Goal: Task Accomplishment & Management: Manage account settings

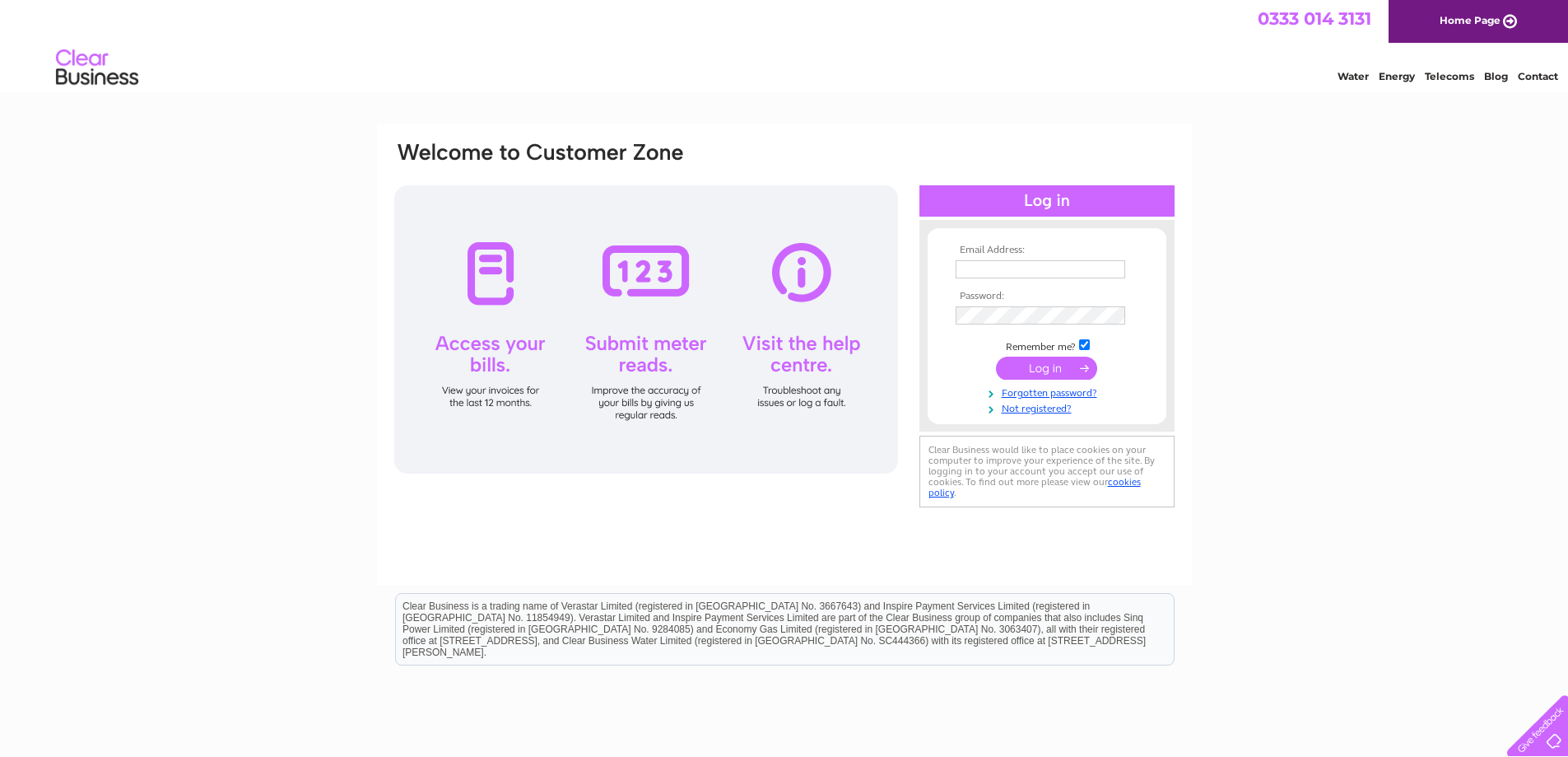
type input "[EMAIL_ADDRESS][DOMAIN_NAME]"
click at [1044, 372] on input "submit" at bounding box center [1046, 368] width 101 height 23
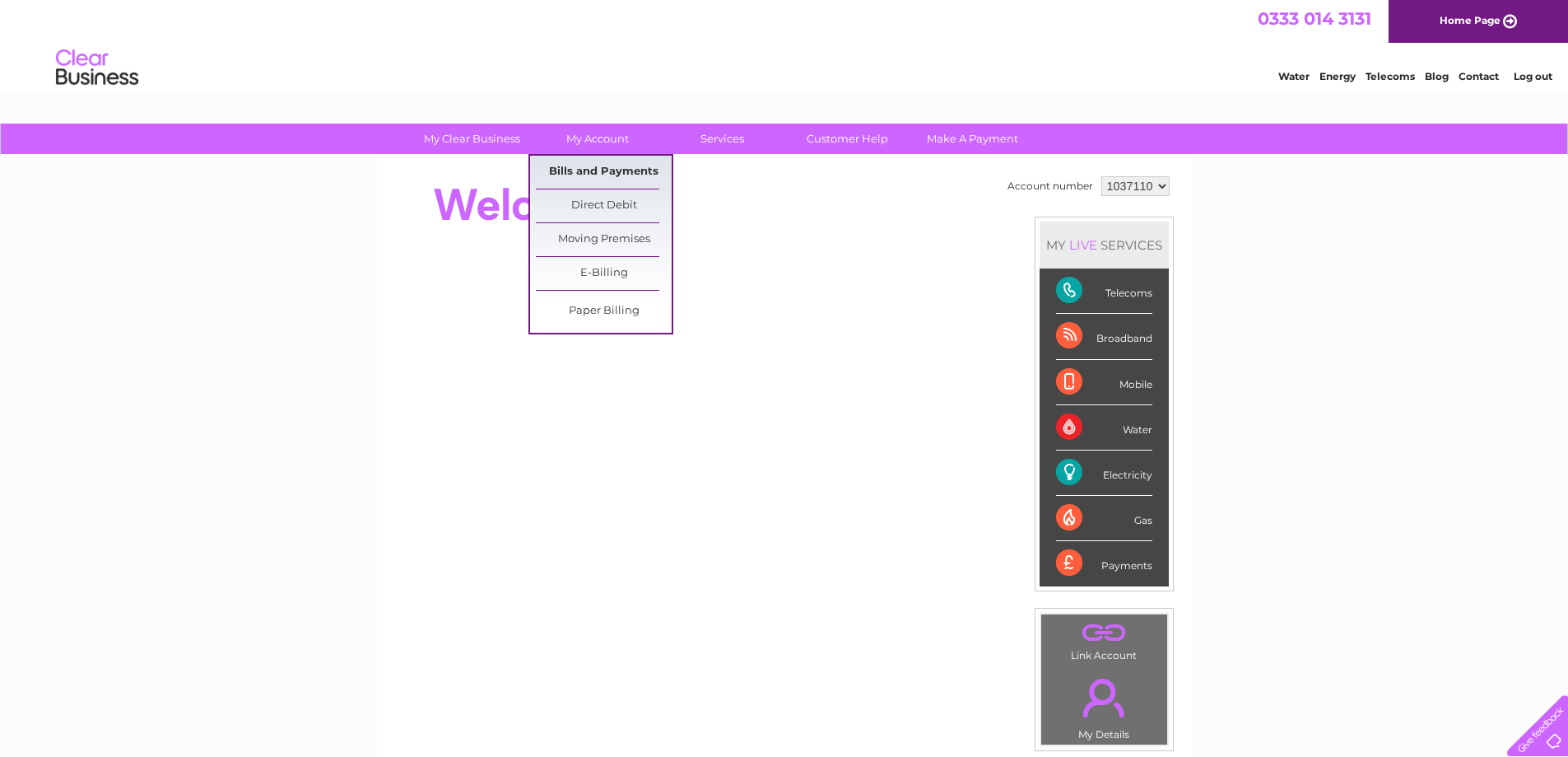
click at [604, 169] on link "Bills and Payments" at bounding box center [604, 172] width 136 height 33
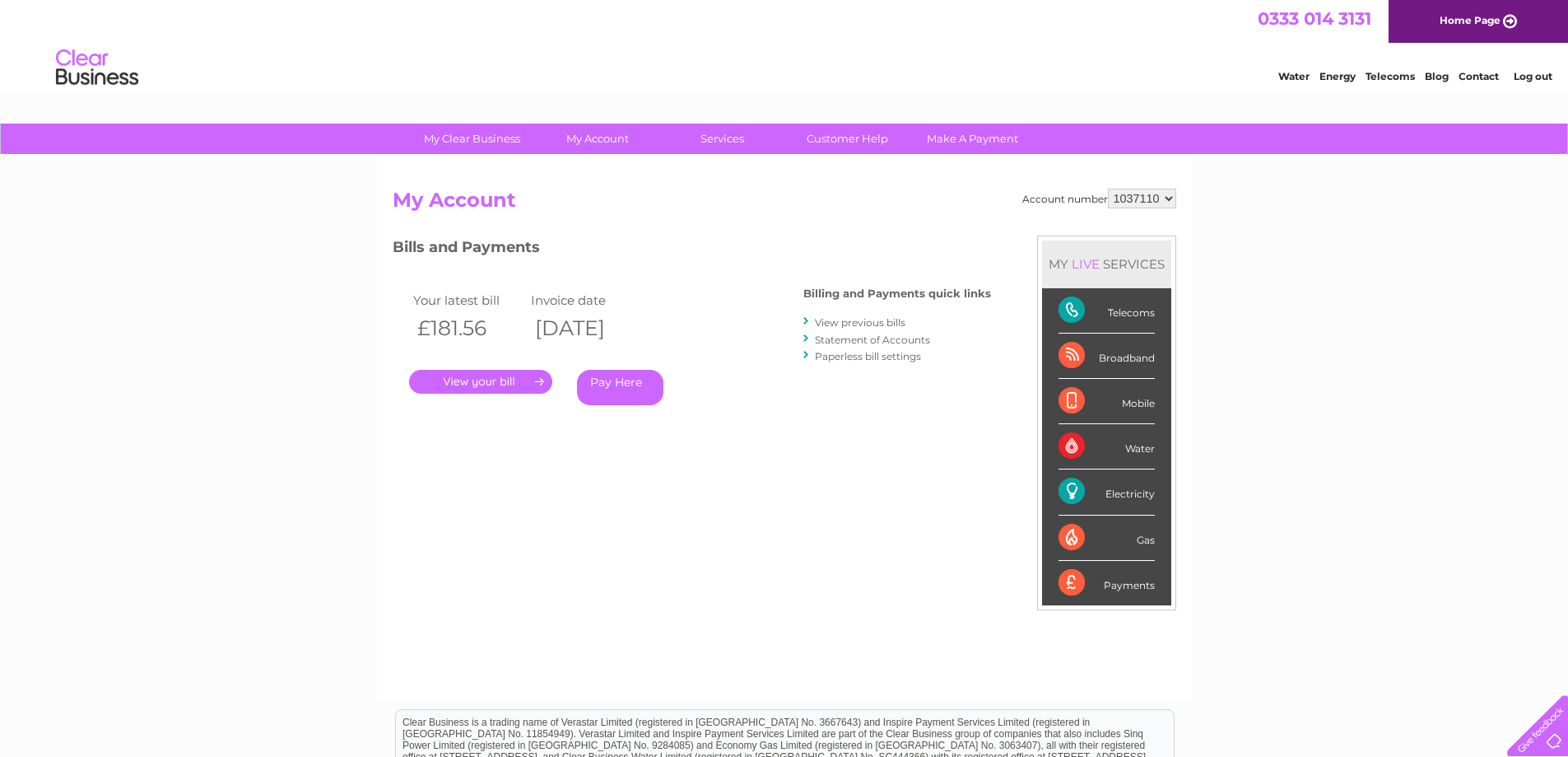
click at [484, 385] on link "." at bounding box center [481, 381] width 143 height 24
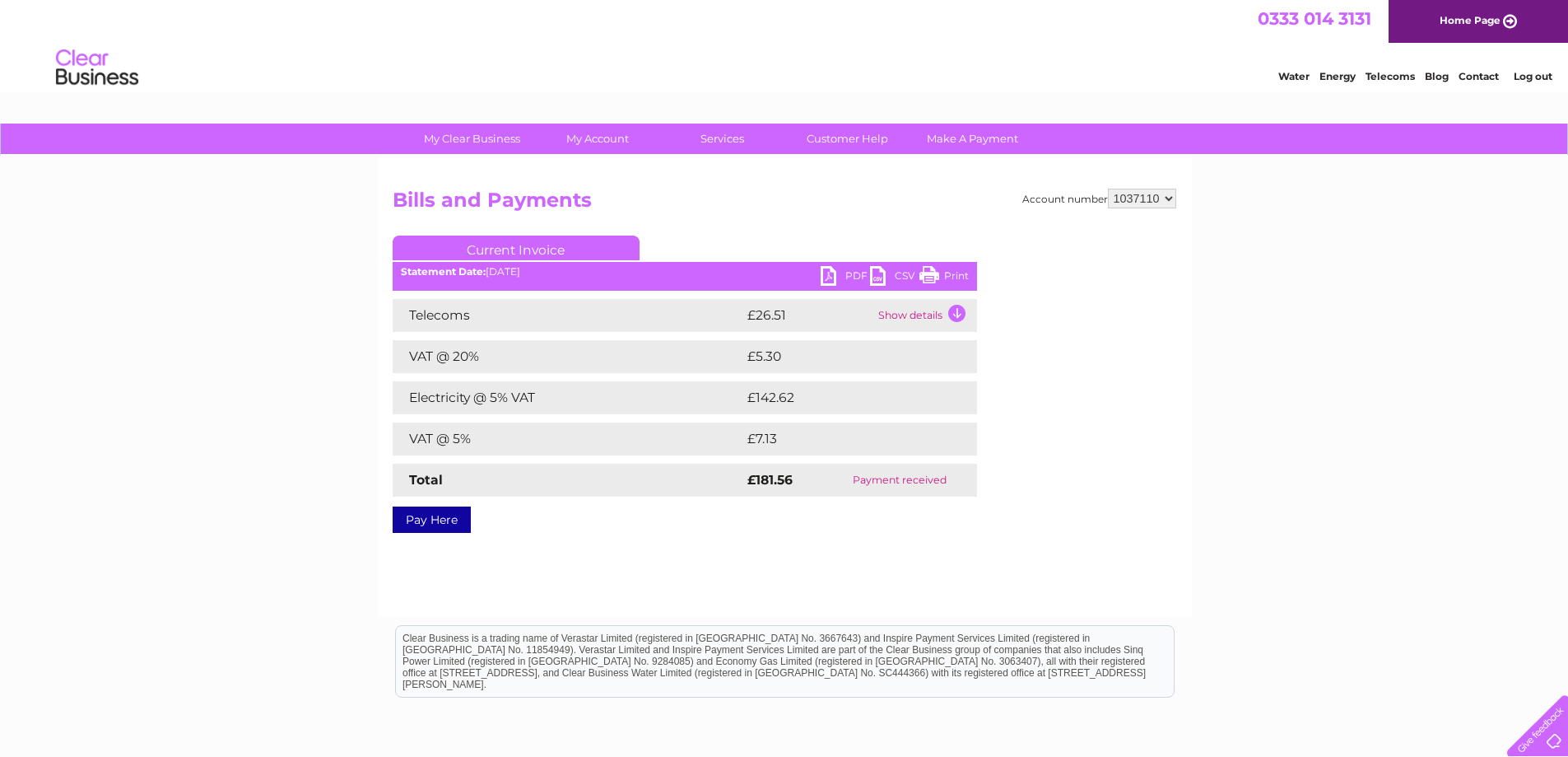
click at [845, 280] on link "PDF" at bounding box center [845, 278] width 49 height 24
